Goal: Task Accomplishment & Management: Use online tool/utility

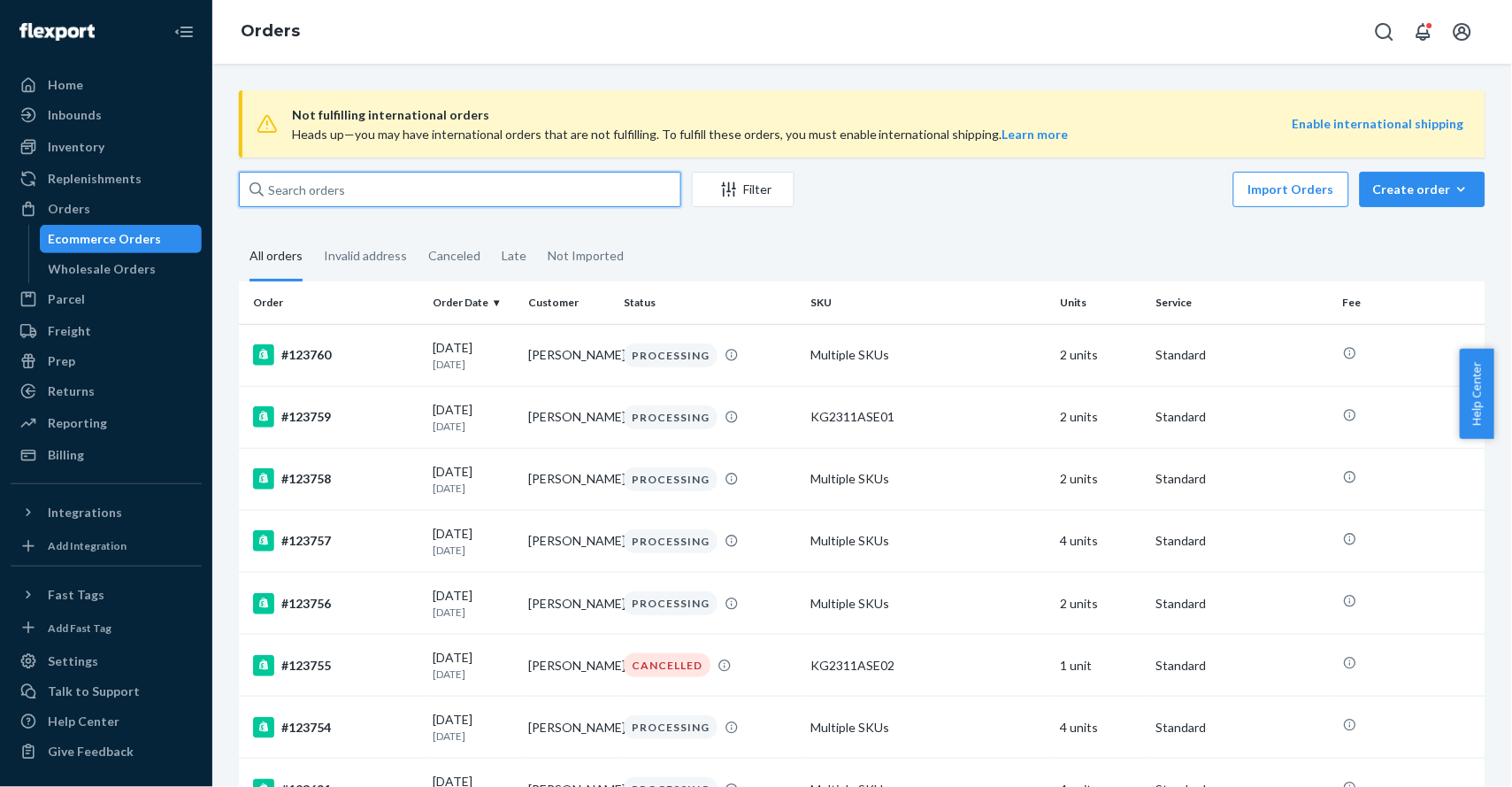
click at [543, 198] on input "text" at bounding box center [459, 189] width 442 height 35
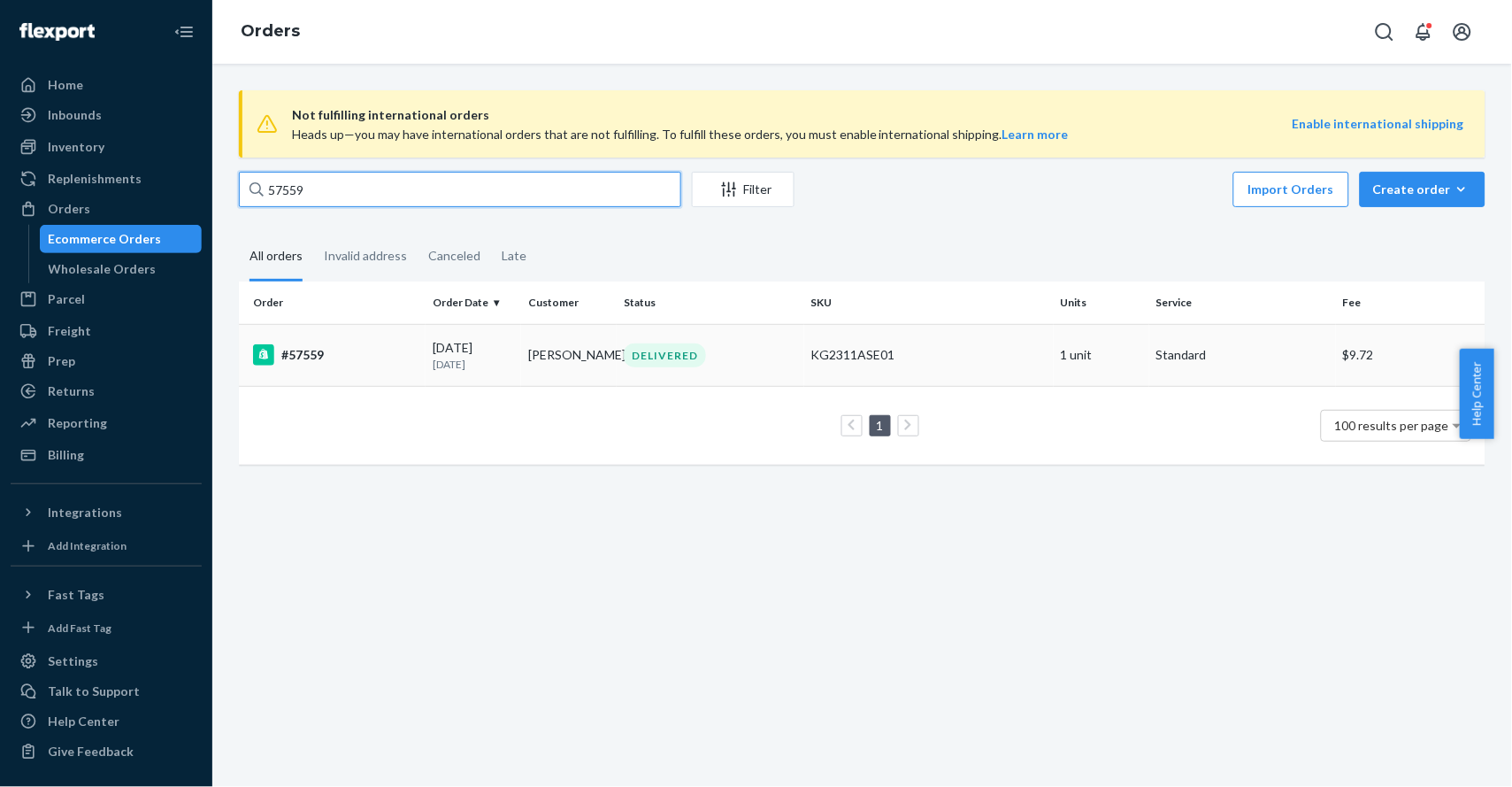
type input "57559"
click at [289, 354] on div "#57559" at bounding box center [336, 355] width 166 height 22
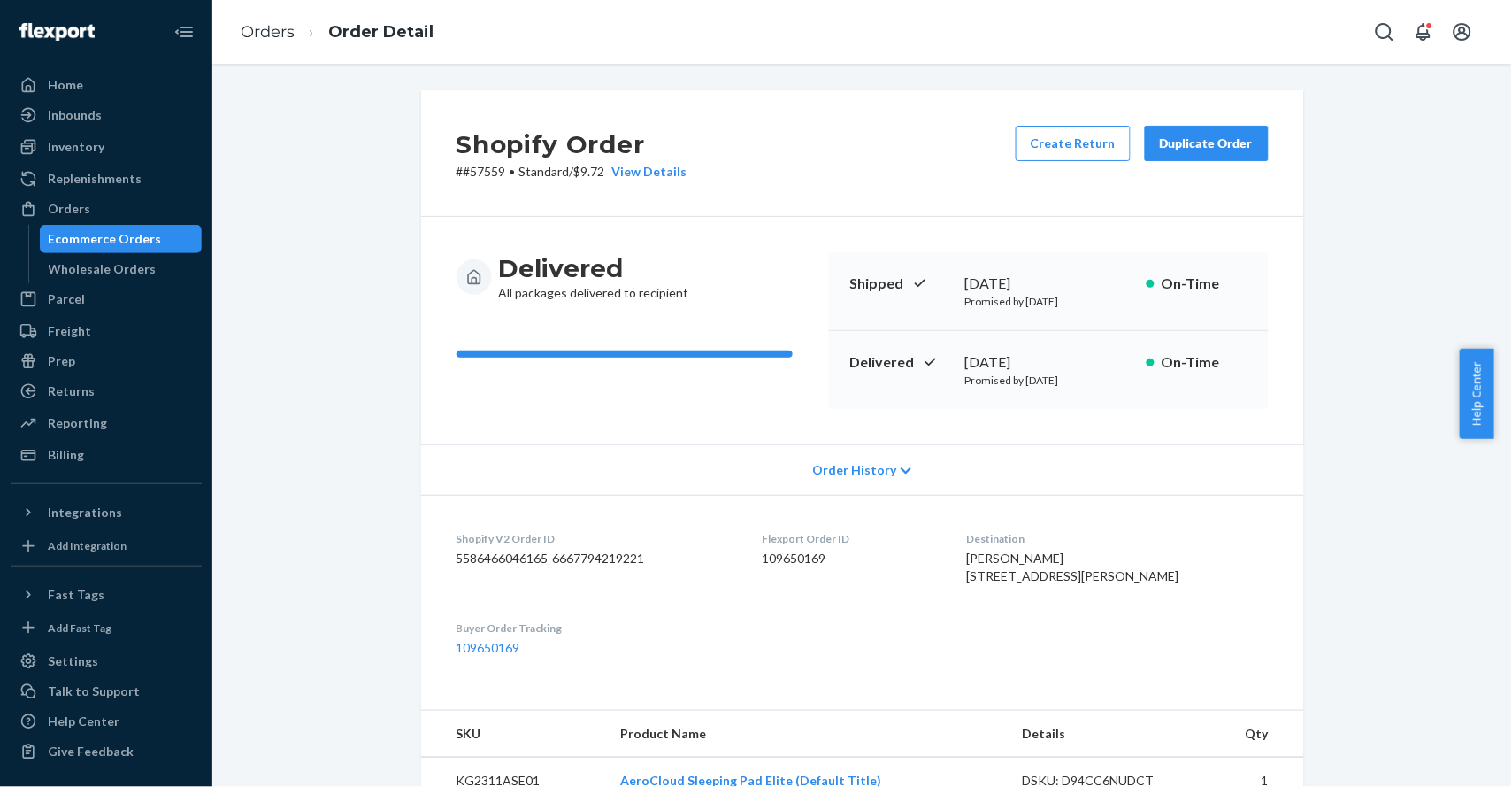
click at [1207, 146] on div "Duplicate Order" at bounding box center [1207, 143] width 94 height 18
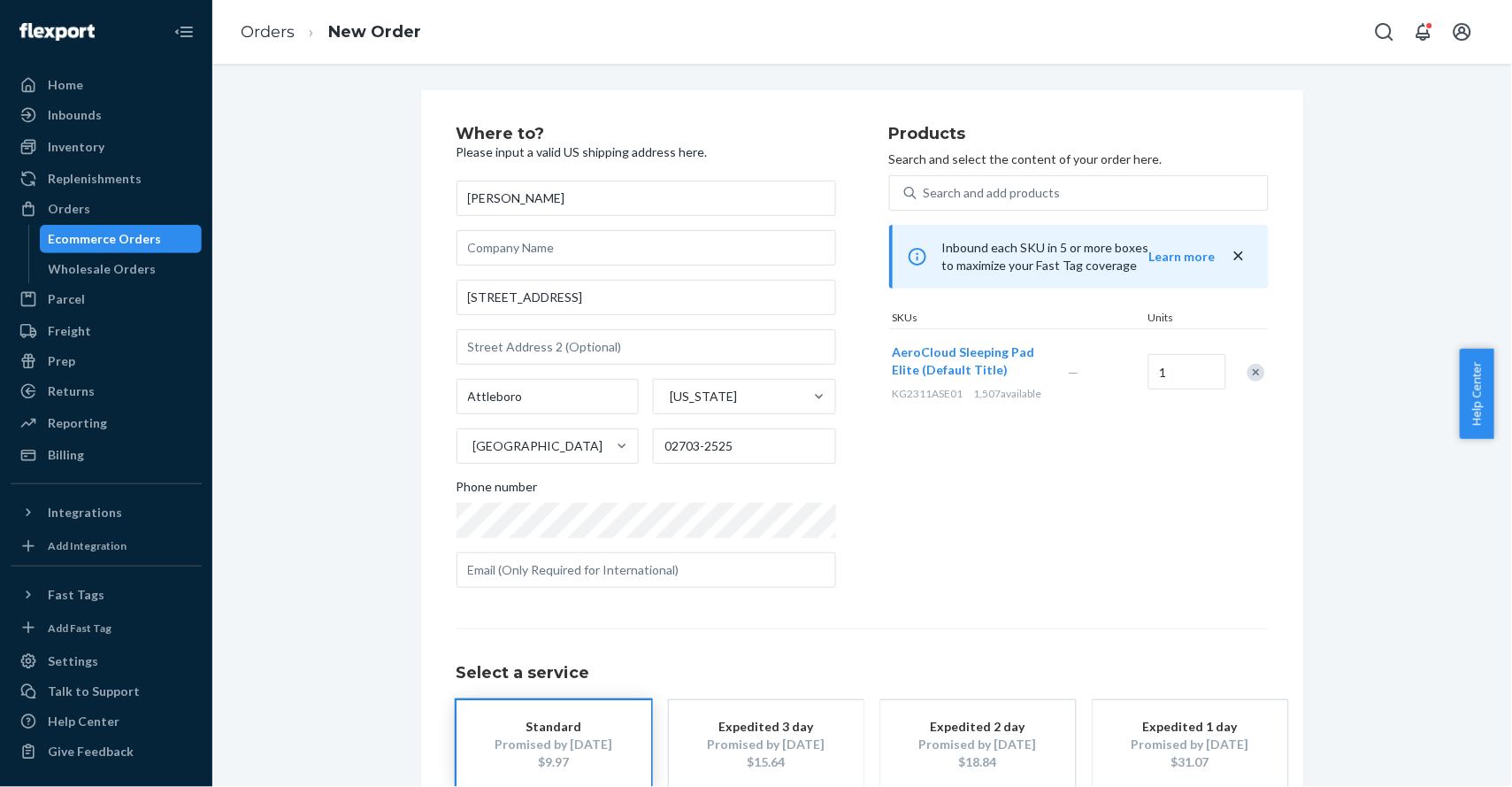
click at [1040, 475] on div "Products Search and select the content of your order here. Search and add produ…" at bounding box center [1079, 364] width 380 height 476
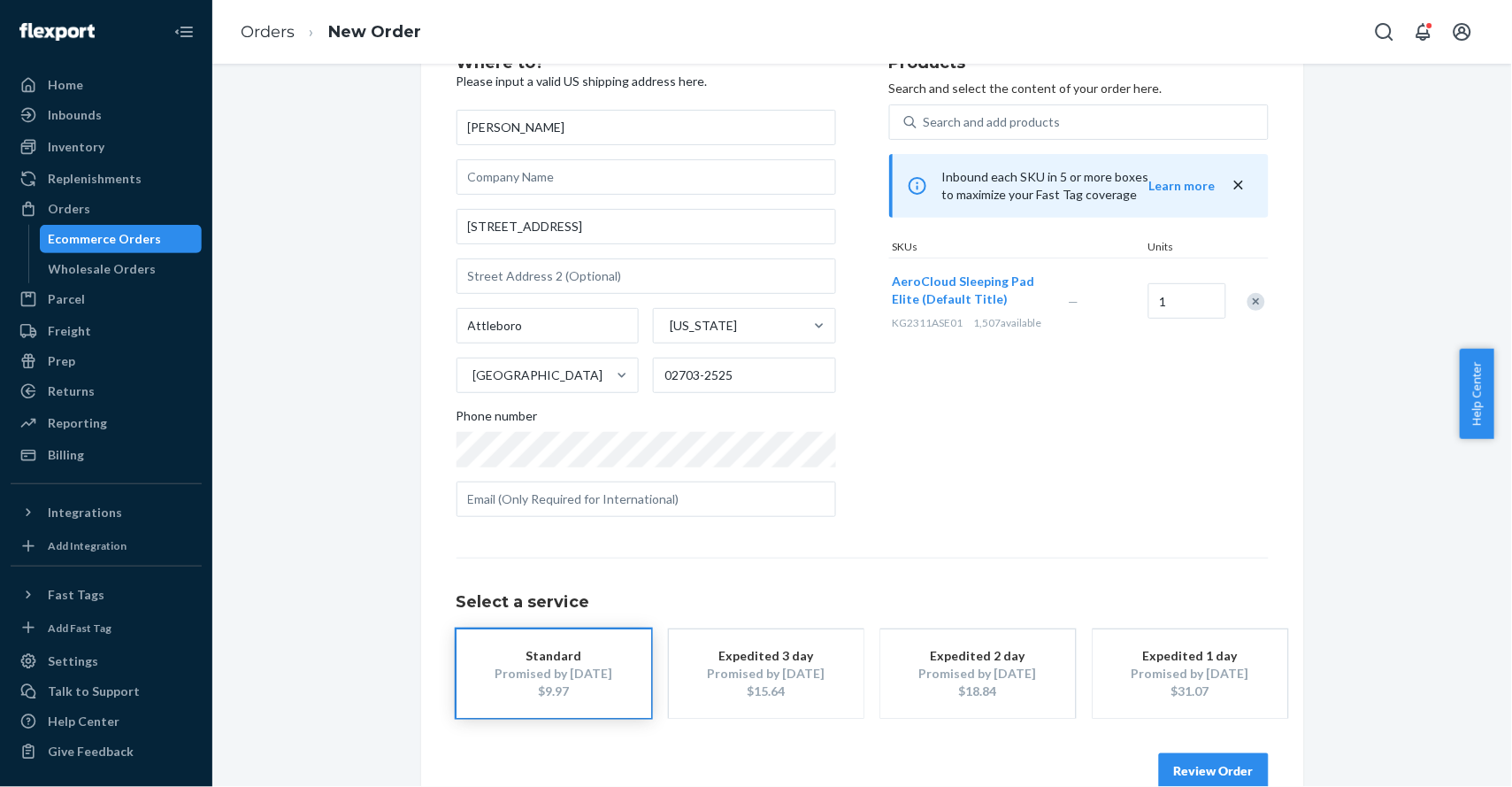
scroll to position [106, 0]
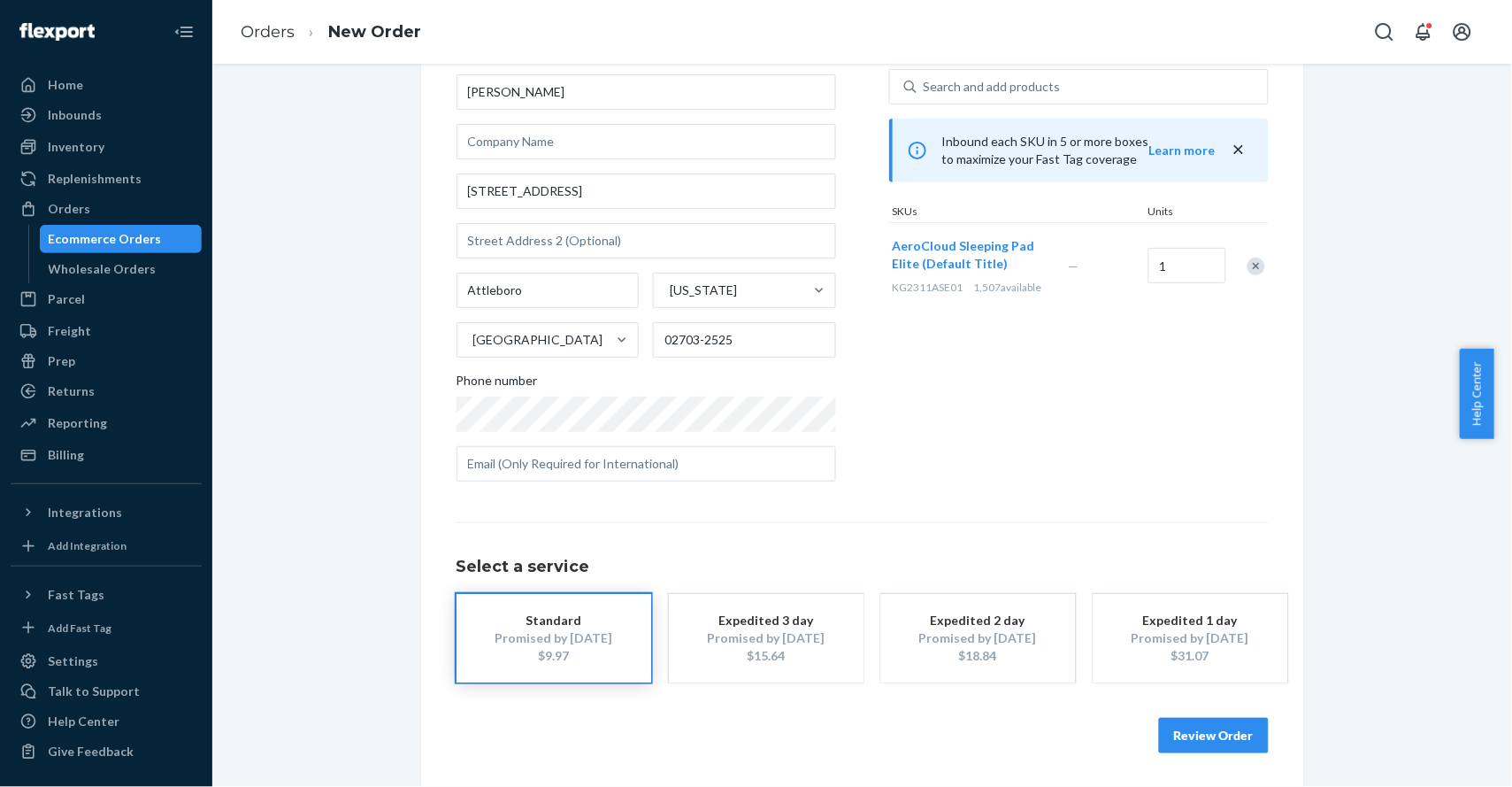
click at [568, 604] on button "Standard Promised by [DATE] $9.97" at bounding box center [554, 638] width 194 height 88
click at [1237, 742] on button "Review Order" at bounding box center [1214, 735] width 110 height 35
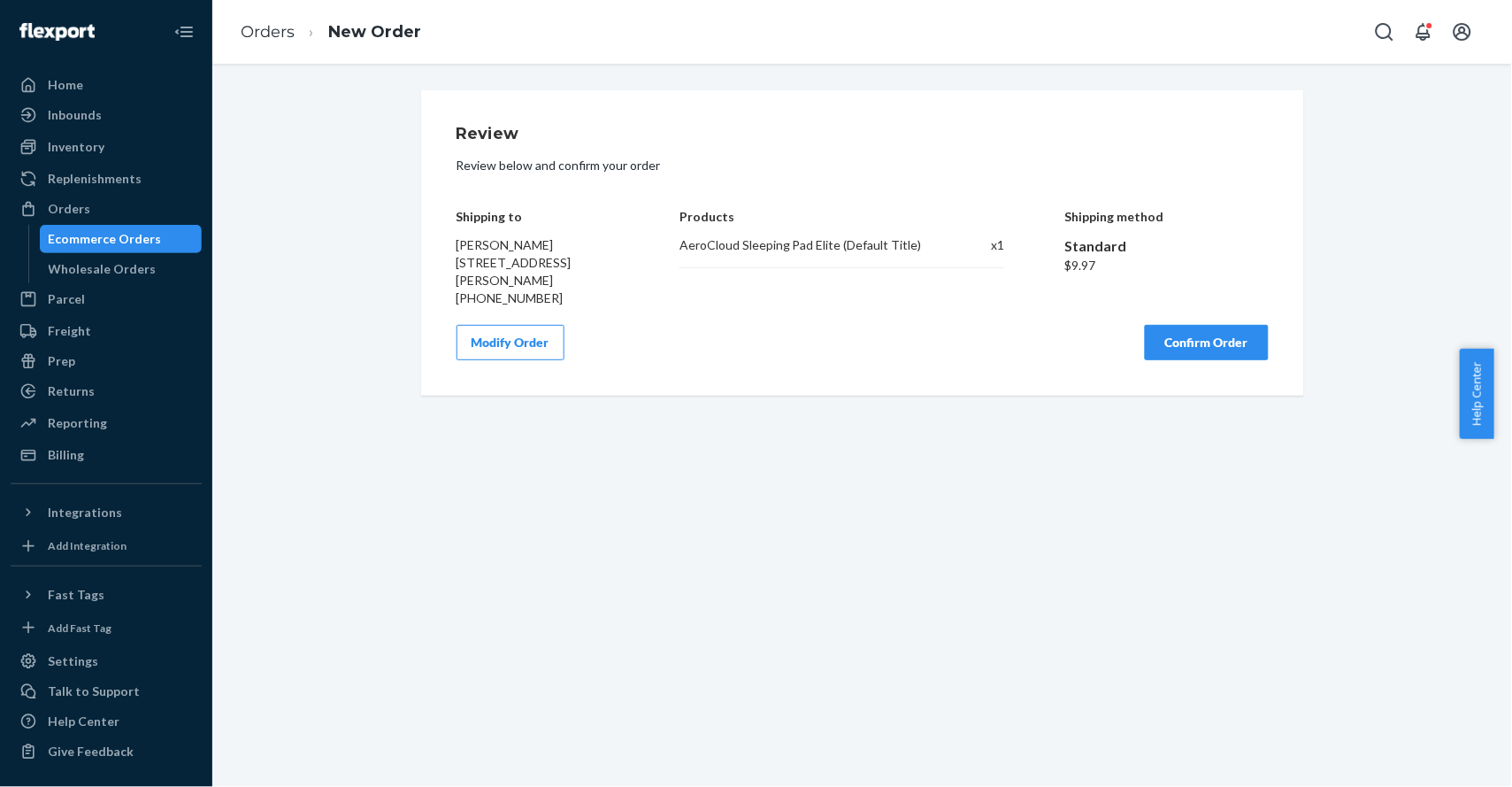
scroll to position [0, 0]
click at [1176, 349] on button "Confirm Order" at bounding box center [1207, 342] width 124 height 35
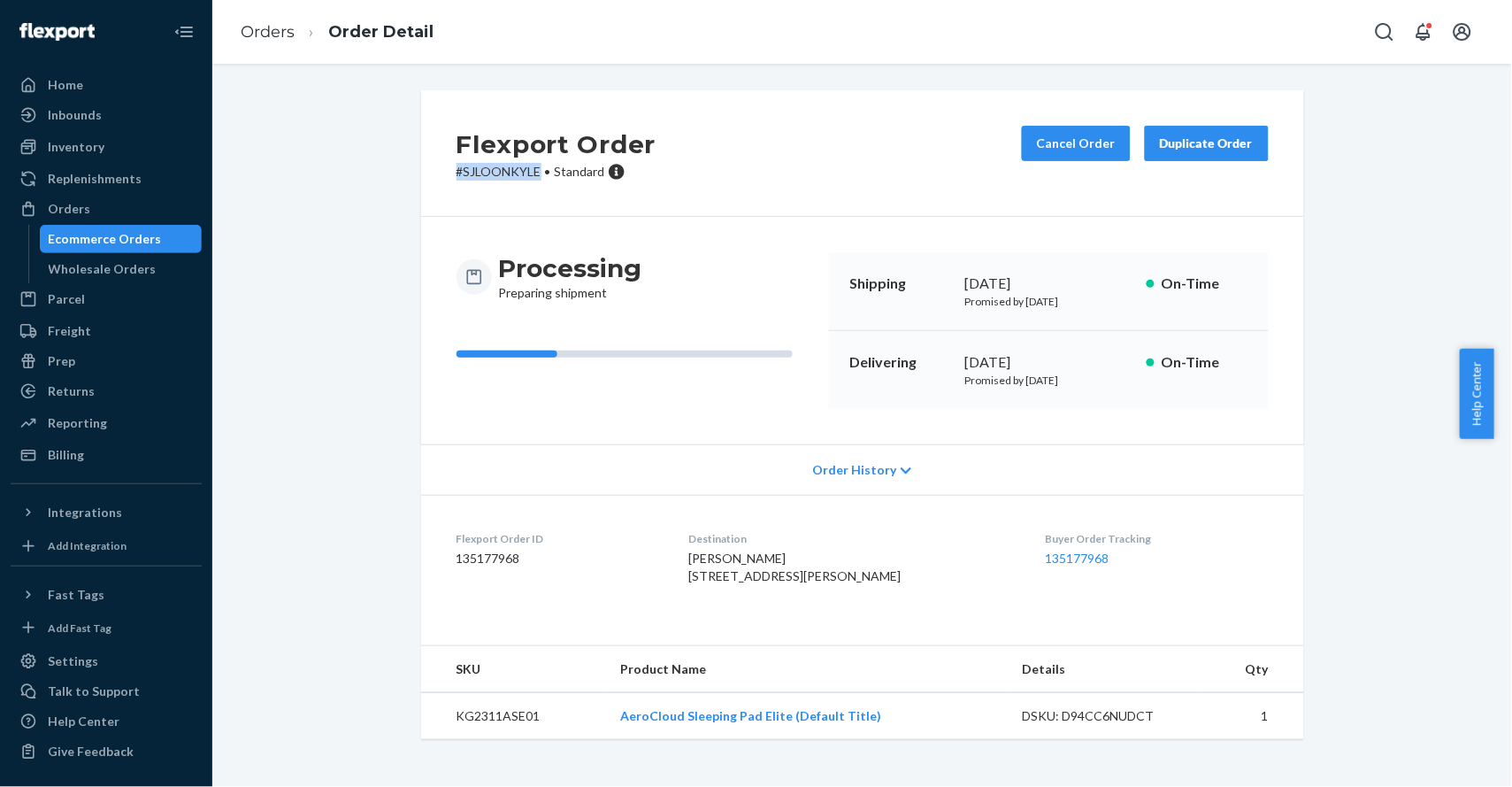
drag, startPoint x: 532, startPoint y: 174, endPoint x: 400, endPoint y: 175, distance: 132.0
click at [408, 175] on div "Flexport Order # SJLOONKYLE • Standard Cancel Order Duplicate Order Processing …" at bounding box center [862, 414] width 909 height 648
copy p "# SJLOONKYLE"
click at [258, 35] on link "Orders" at bounding box center [267, 32] width 54 height 20
